Goal: Check status: Check status

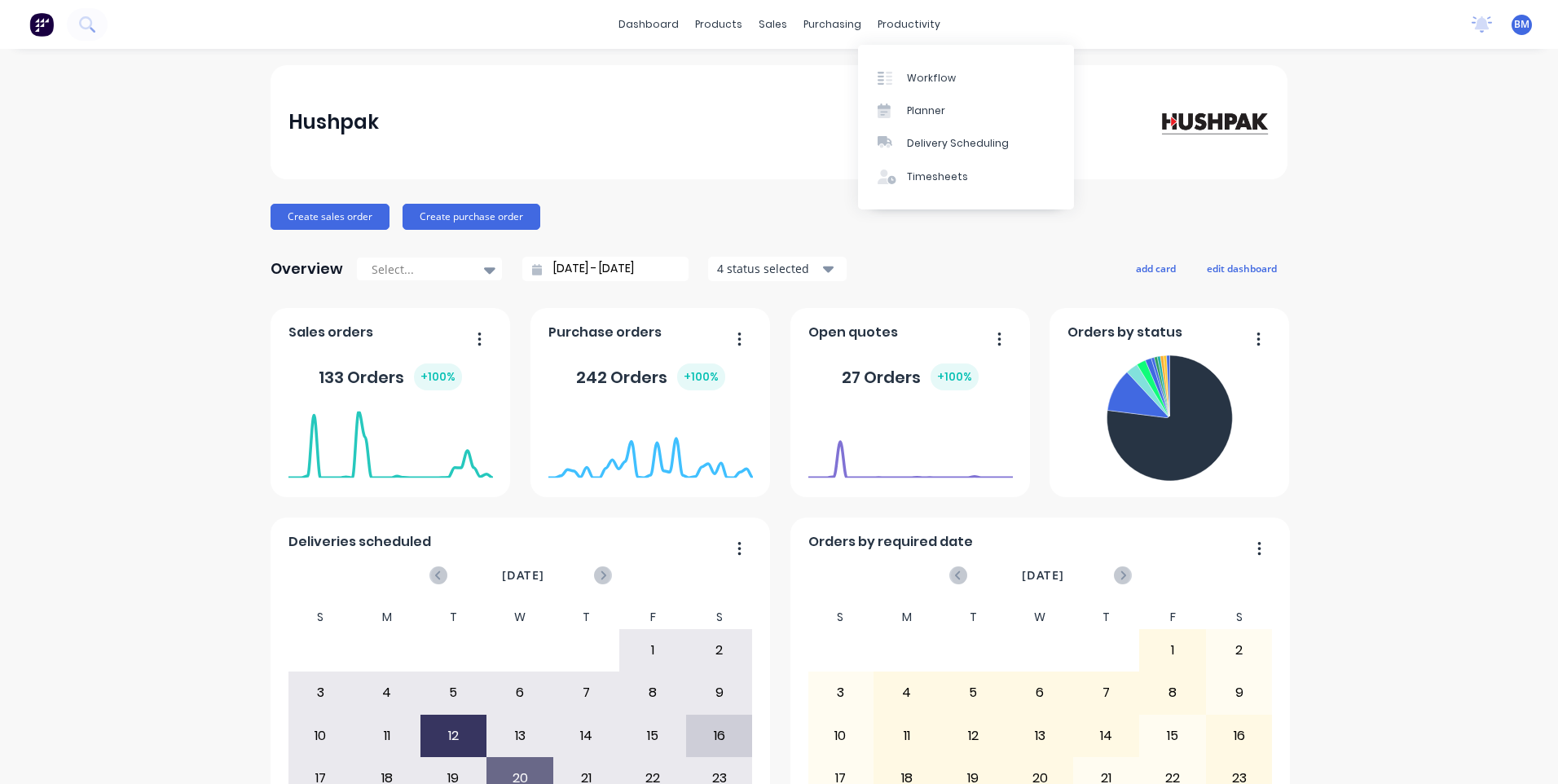
click at [892, 64] on link "Workflow" at bounding box center [966, 77] width 216 height 32
click at [809, 75] on div "Sales Orders" at bounding box center [827, 78] width 67 height 14
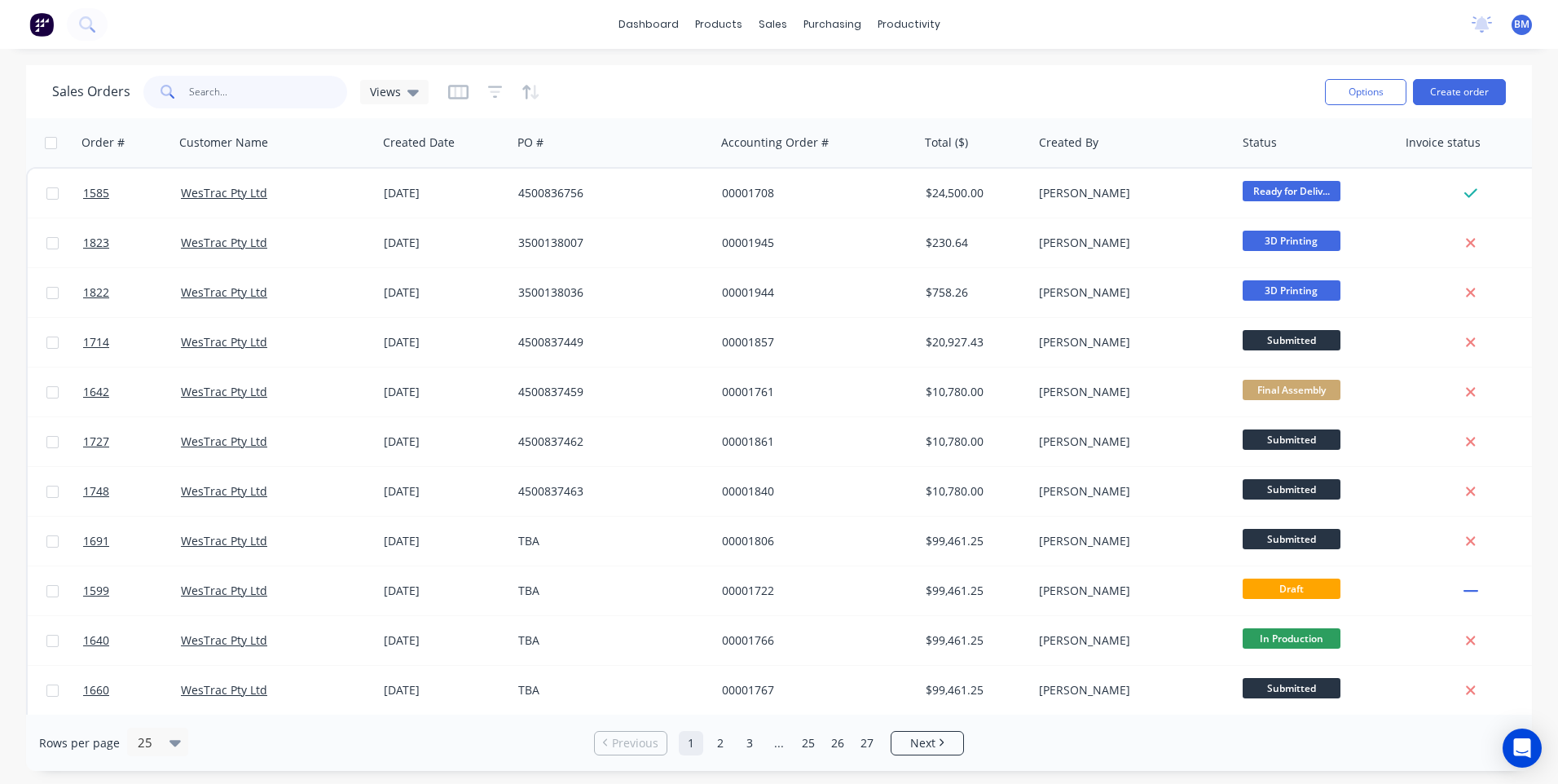
click at [284, 89] on input "text" at bounding box center [268, 92] width 159 height 32
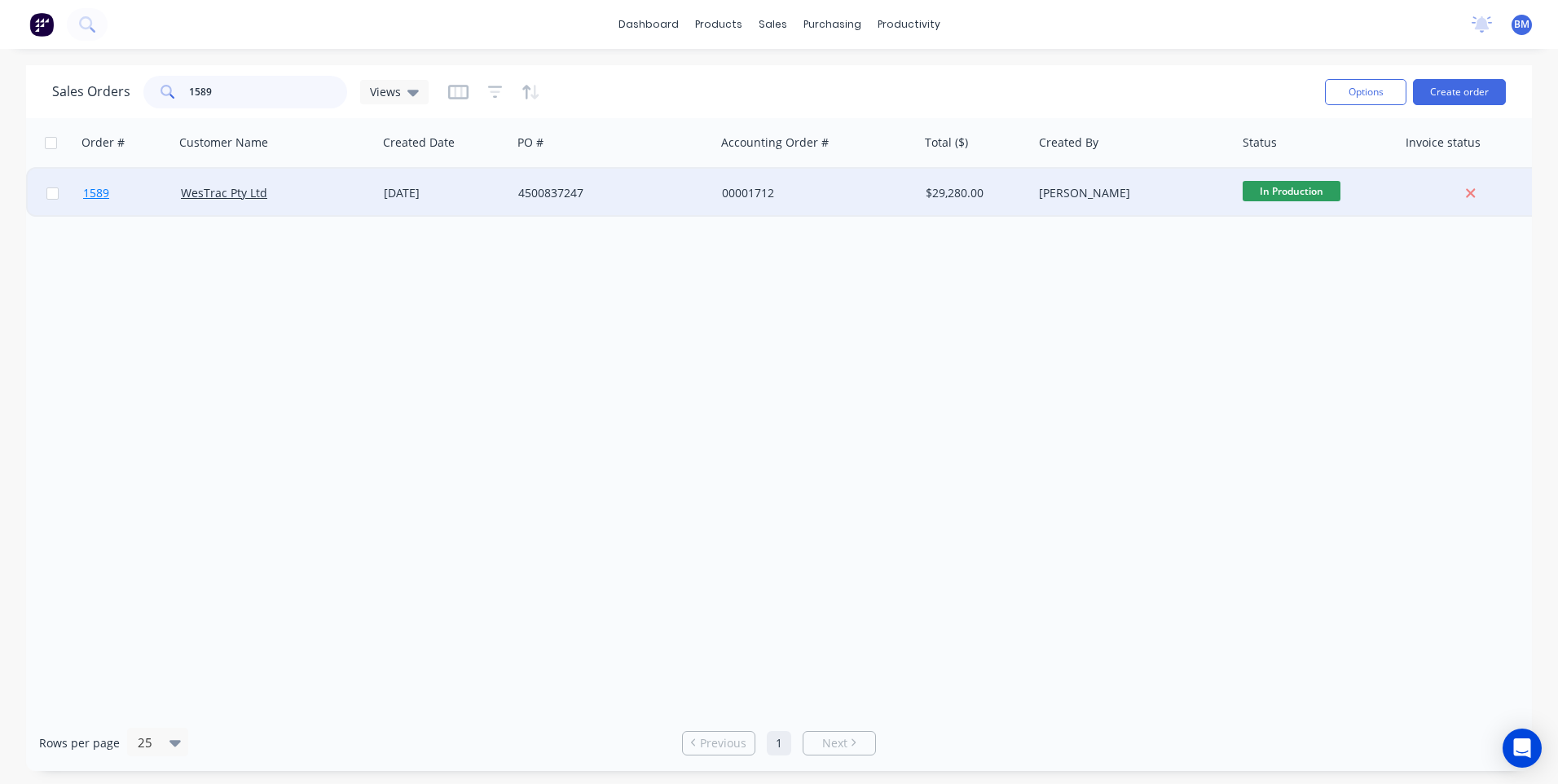
type input "1589"
click at [106, 194] on span "1589" at bounding box center [95, 193] width 26 height 16
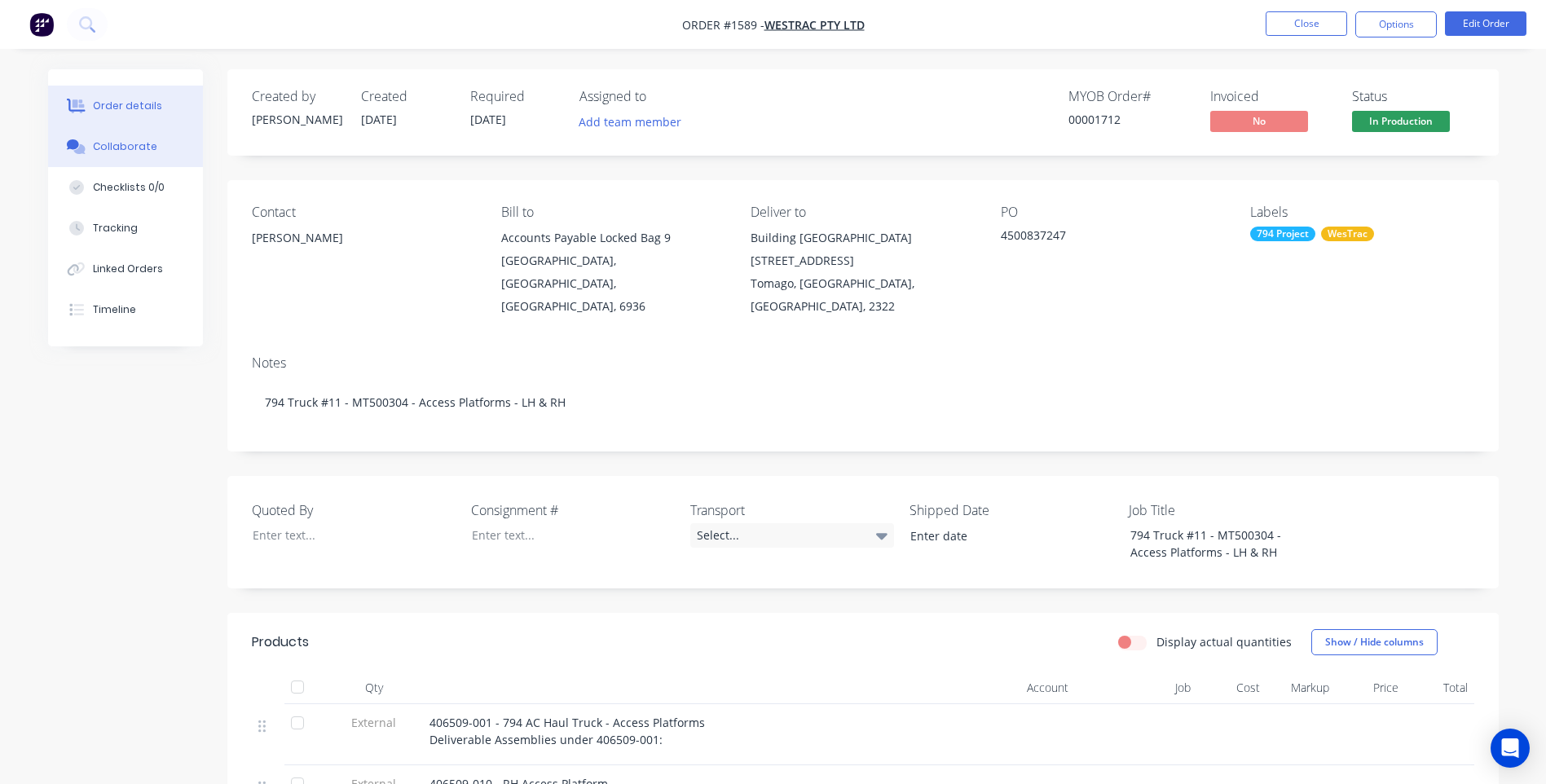
click at [126, 154] on button "Collaborate" at bounding box center [125, 146] width 155 height 41
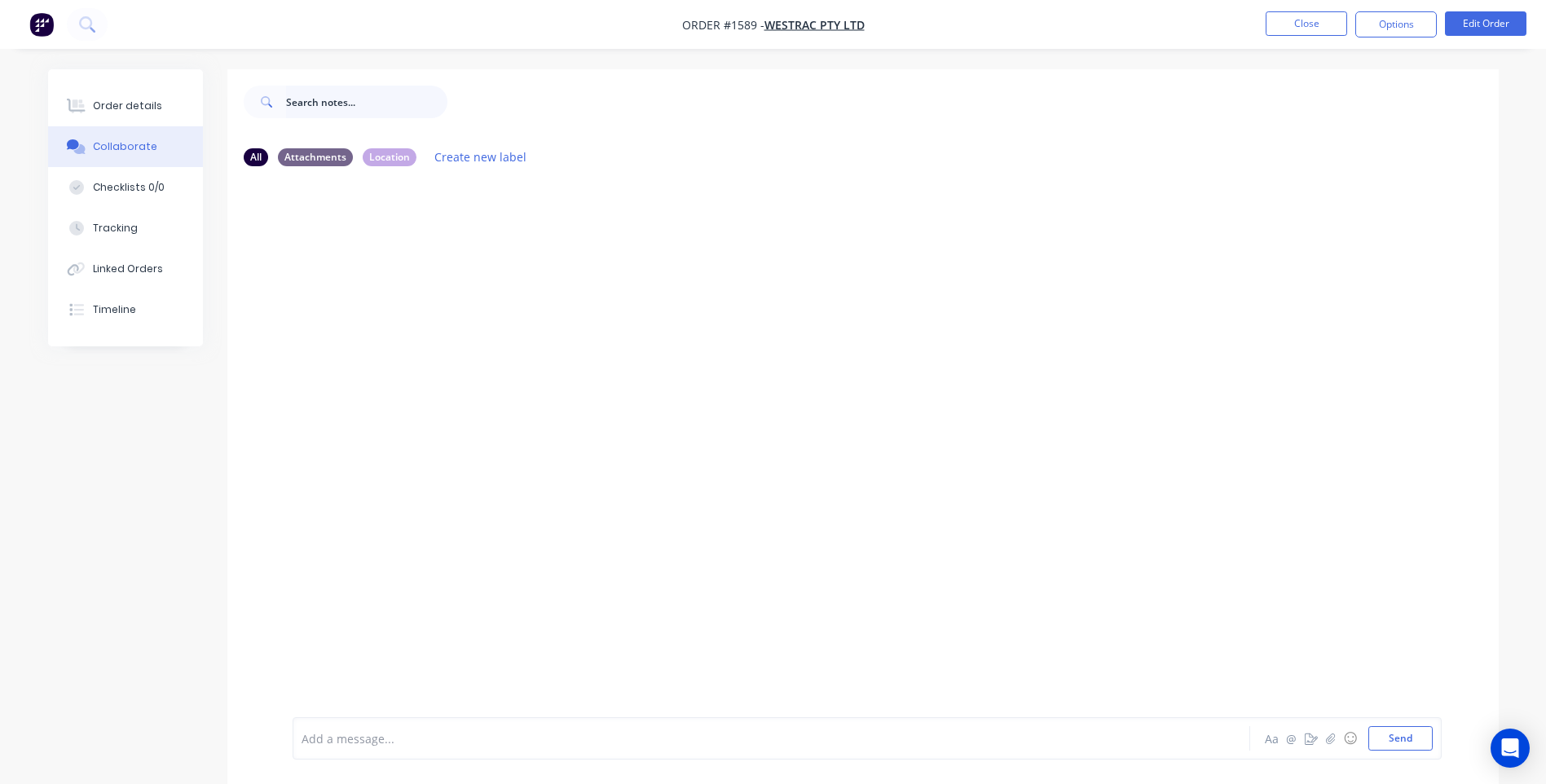
drag, startPoint x: 359, startPoint y: 107, endPoint x: 374, endPoint y: 102, distance: 15.8
click at [361, 107] on input "text" at bounding box center [366, 102] width 161 height 32
click at [1276, 18] on button "Close" at bounding box center [1306, 23] width 81 height 24
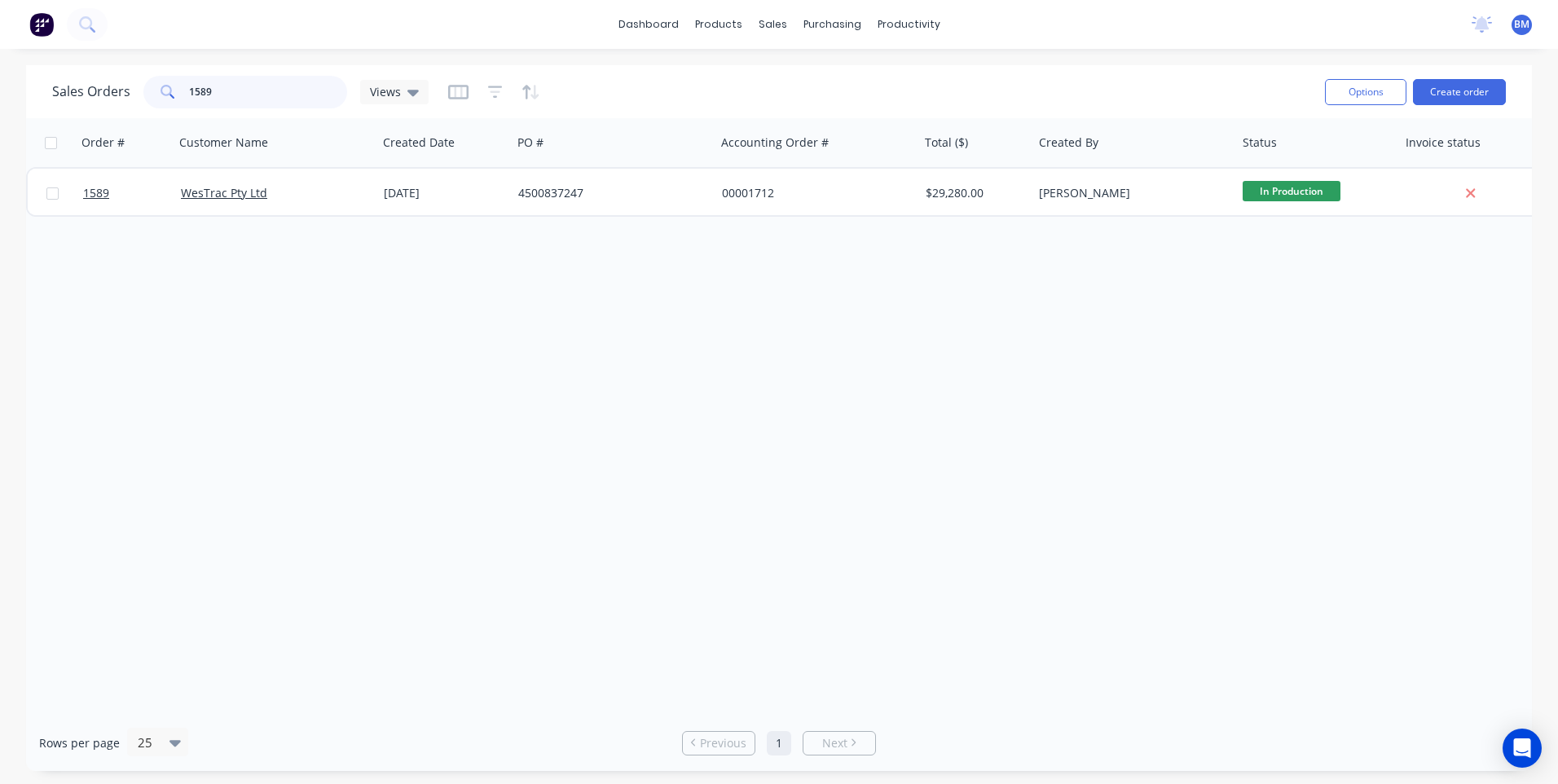
click at [276, 78] on input "1589" at bounding box center [268, 92] width 159 height 32
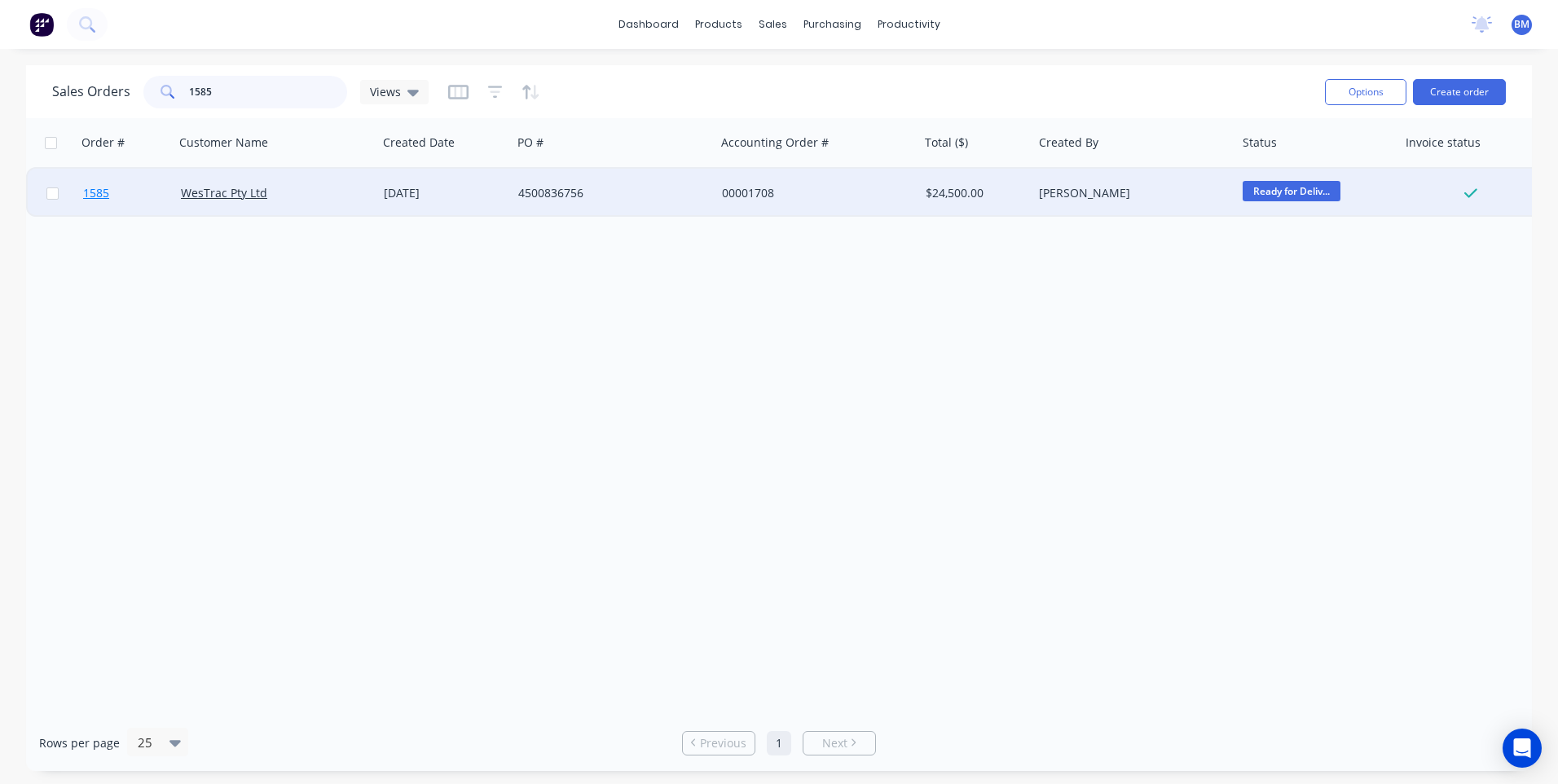
type input "1585"
click at [93, 197] on span "1585" at bounding box center [95, 193] width 26 height 16
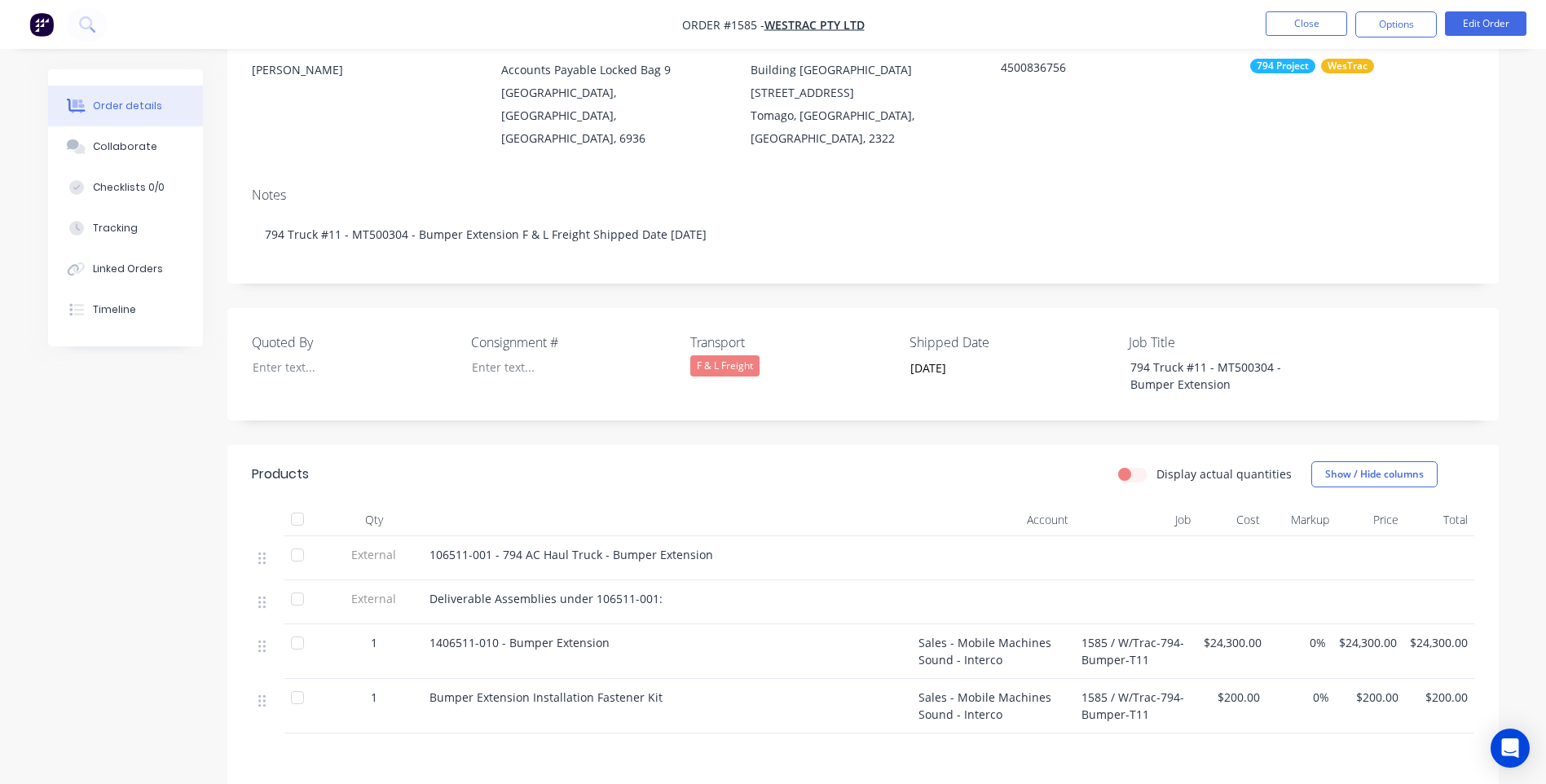
scroll to position [244, 0]
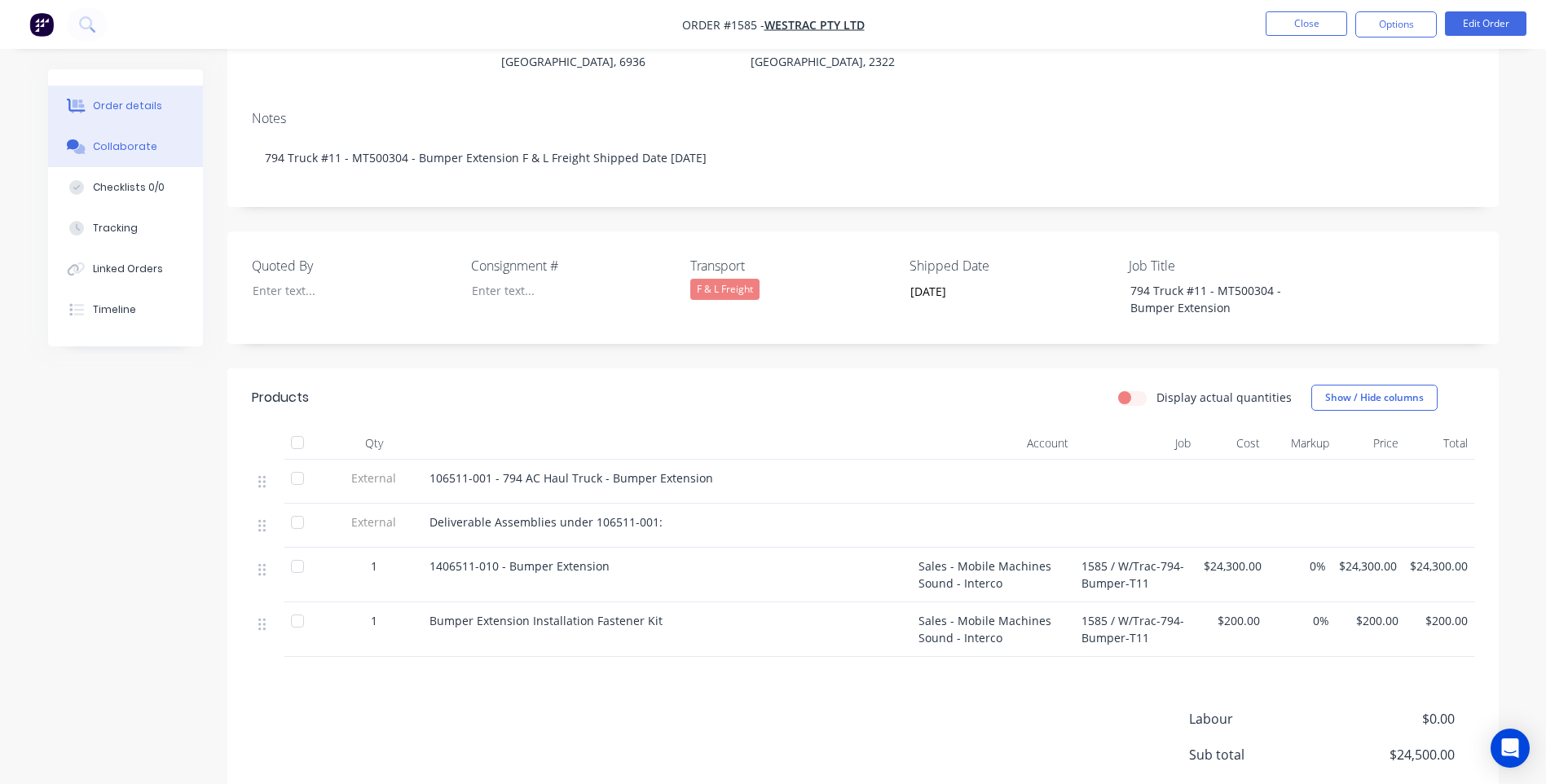
click at [116, 153] on div "Collaborate" at bounding box center [124, 147] width 64 height 14
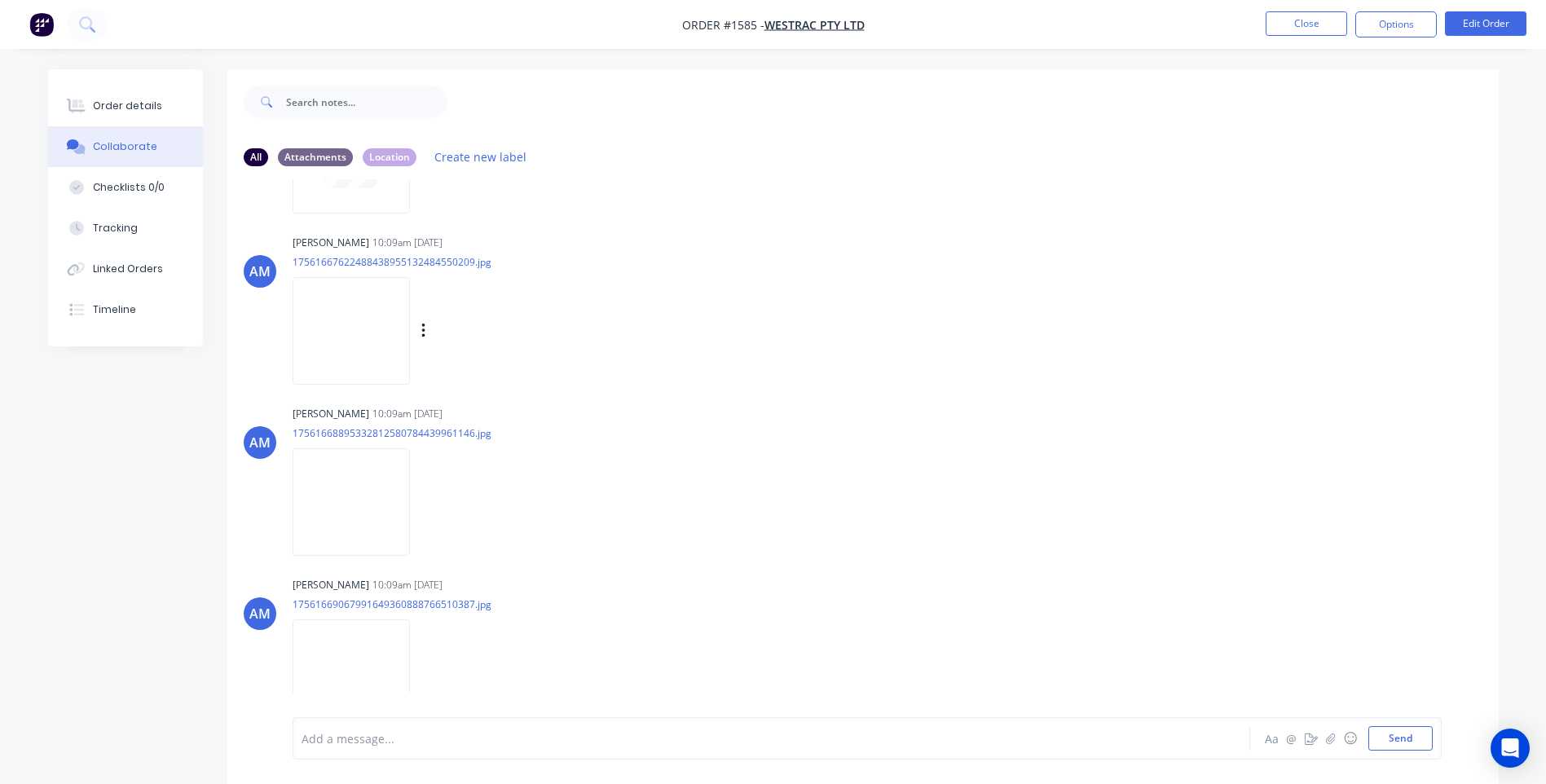
scroll to position [163, 0]
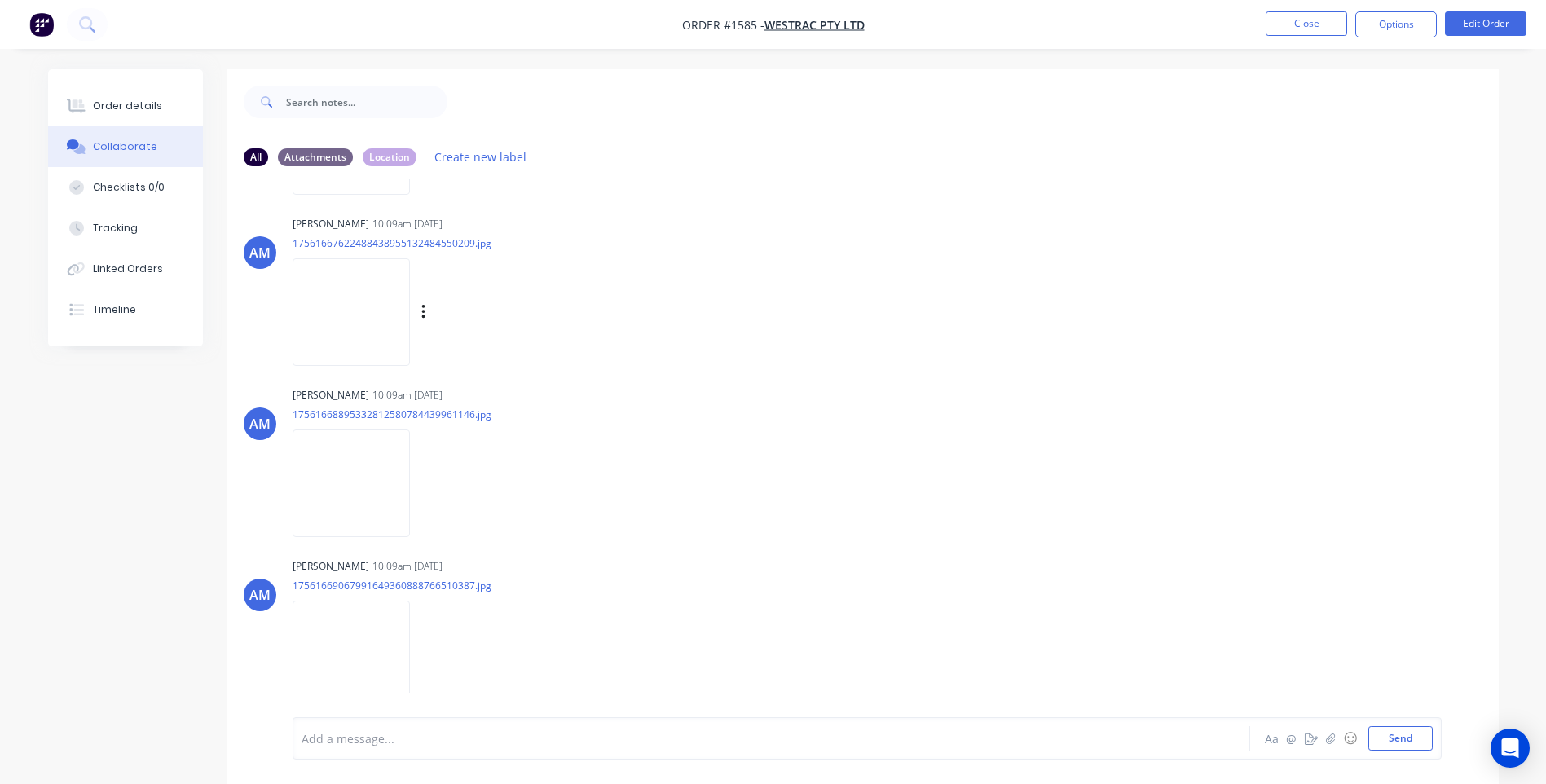
click at [356, 335] on img at bounding box center [351, 311] width 117 height 107
click at [371, 455] on img at bounding box center [351, 482] width 117 height 107
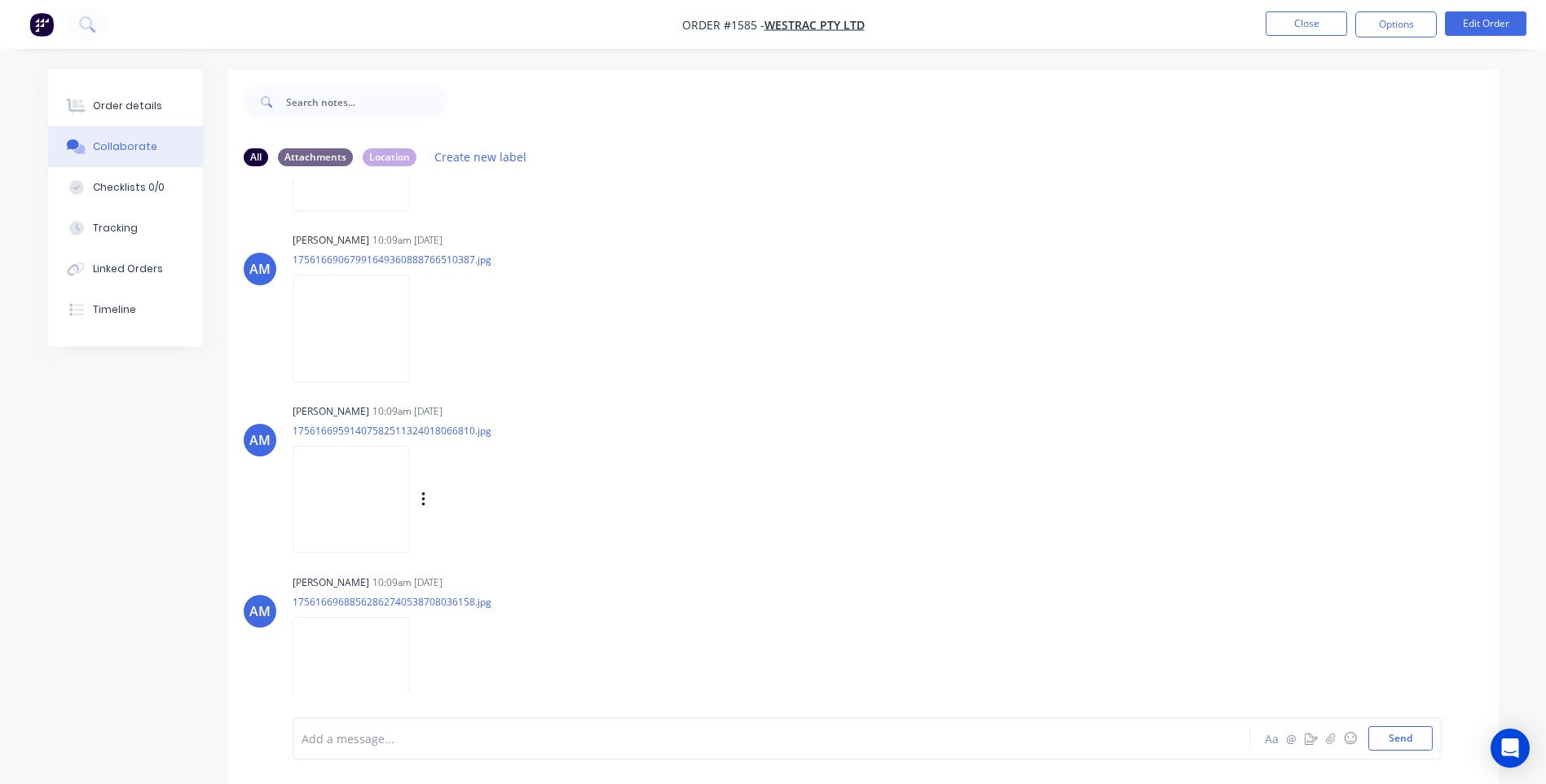
scroll to position [503, 0]
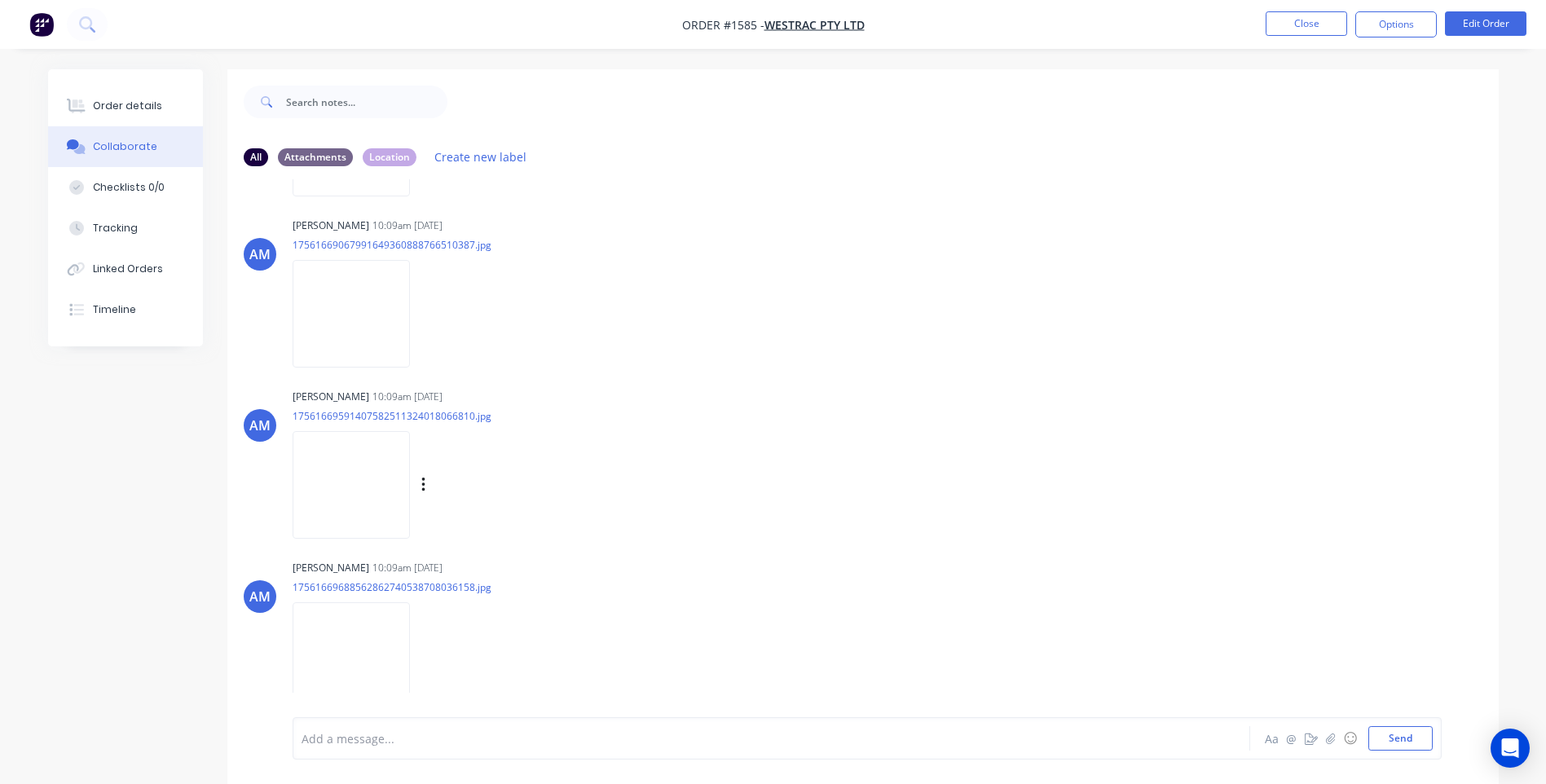
click at [330, 462] on img at bounding box center [351, 484] width 117 height 107
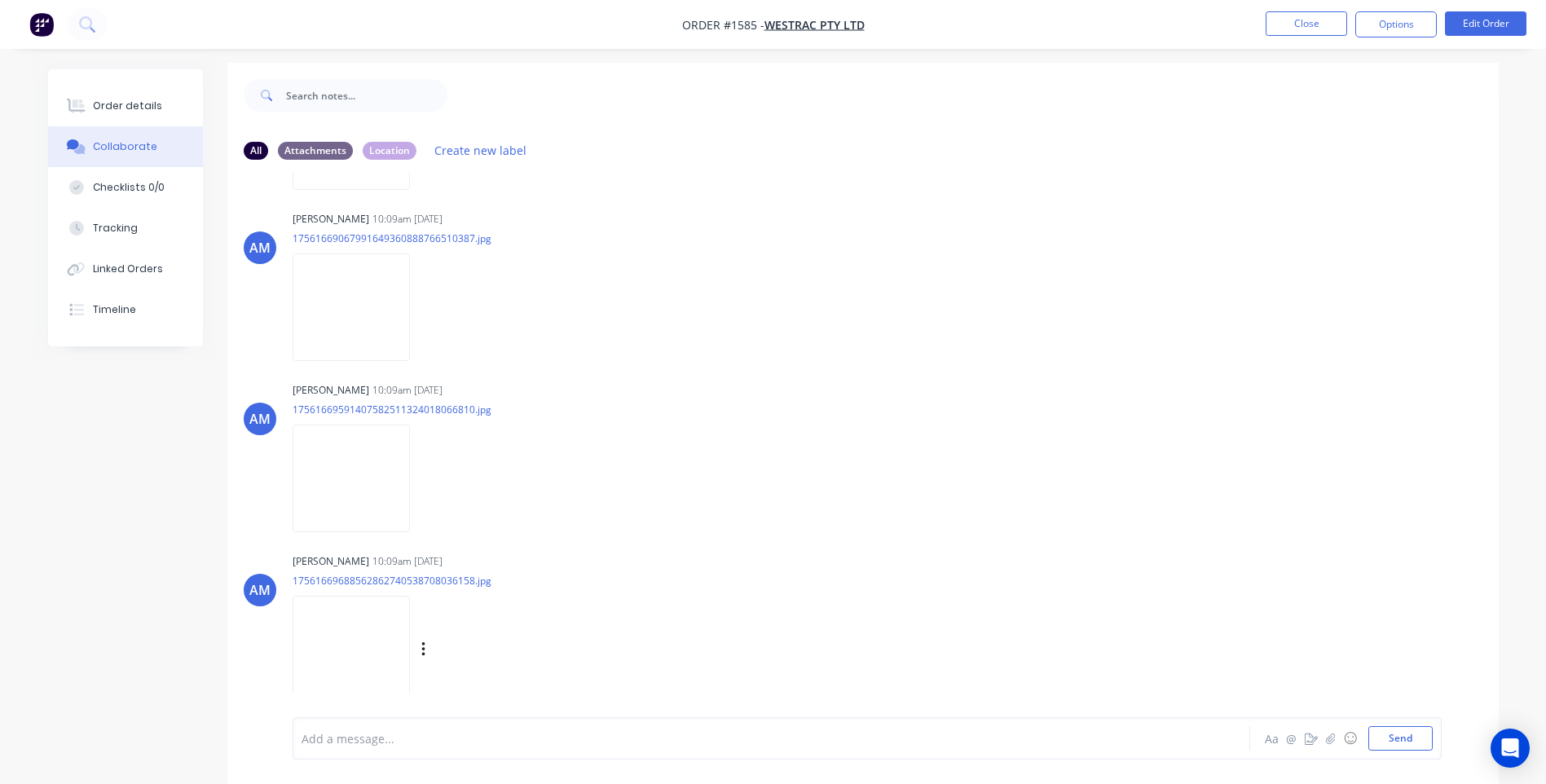
scroll to position [24, 0]
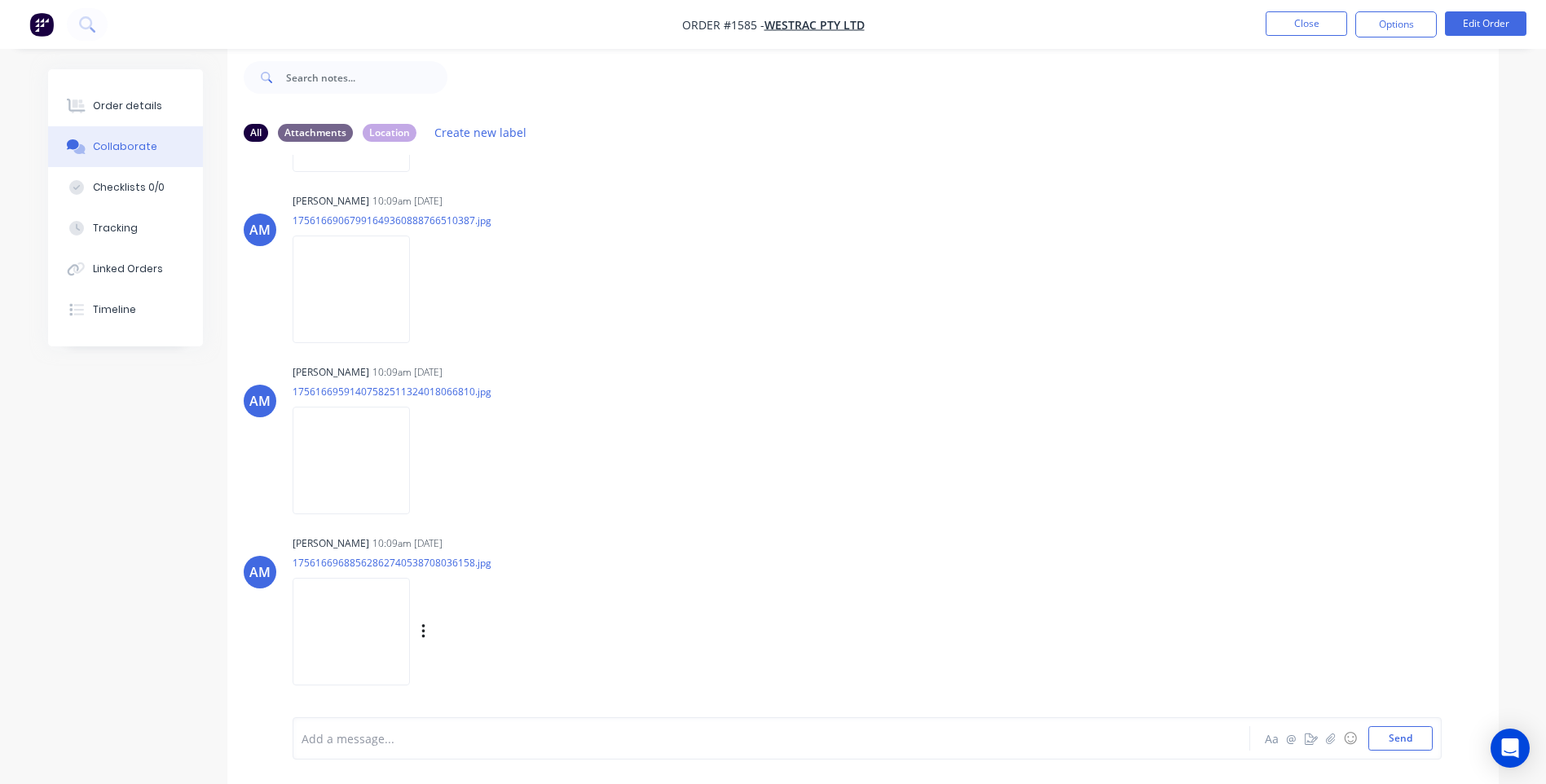
click at [344, 612] on img at bounding box center [351, 631] width 117 height 107
